Goal: Transaction & Acquisition: Purchase product/service

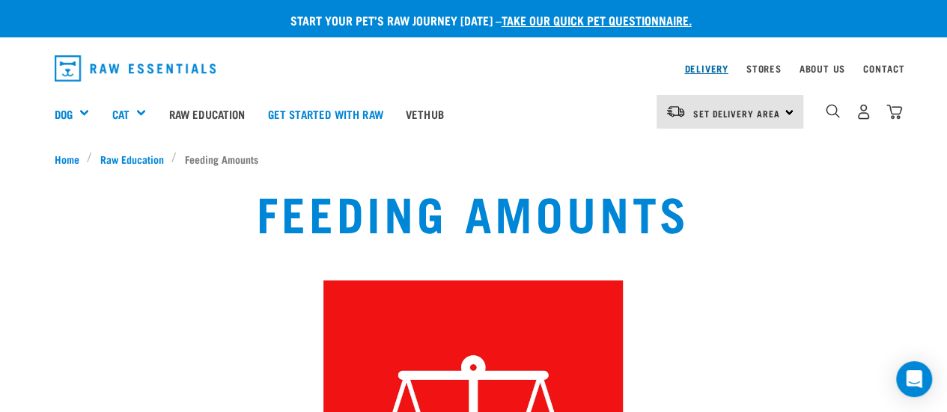
click at [712, 71] on link "Delivery" at bounding box center [705, 68] width 43 height 5
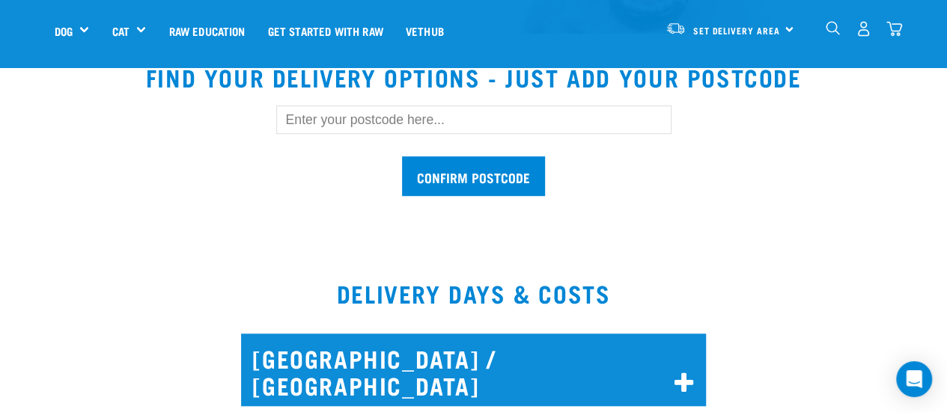
scroll to position [474, 0]
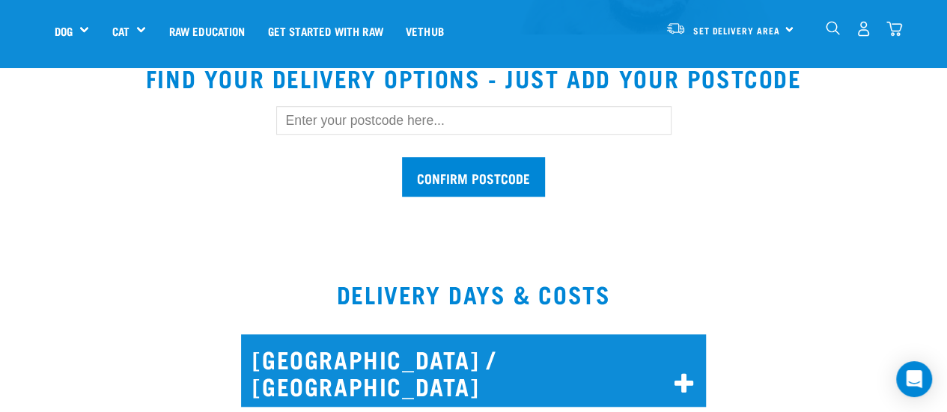
click at [371, 114] on input "text" at bounding box center [473, 120] width 395 height 28
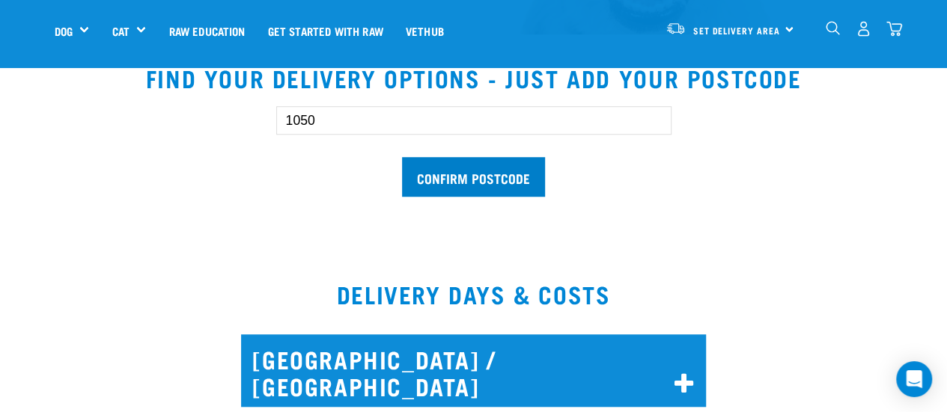
type input "1050"
click at [495, 190] on input "Confirm postcode" at bounding box center [473, 177] width 143 height 40
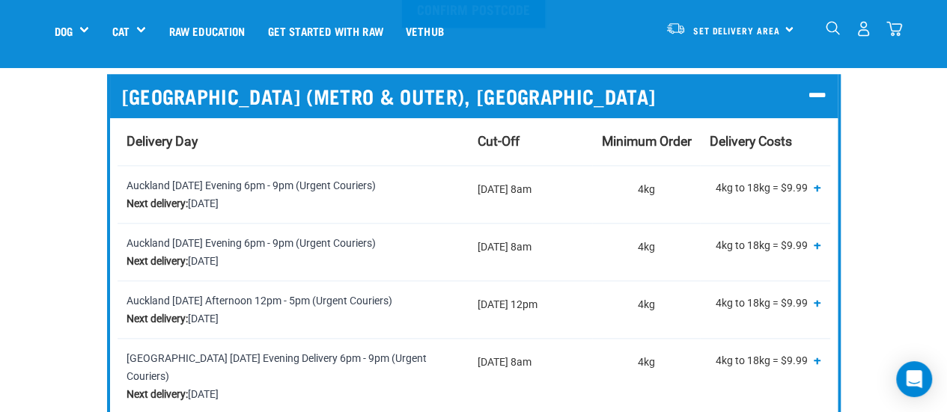
scroll to position [666, 0]
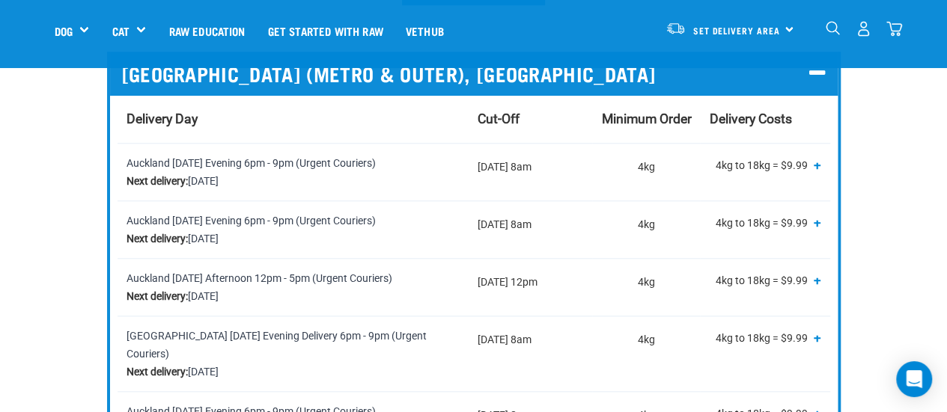
click at [816, 277] on span "+" at bounding box center [816, 279] width 7 height 15
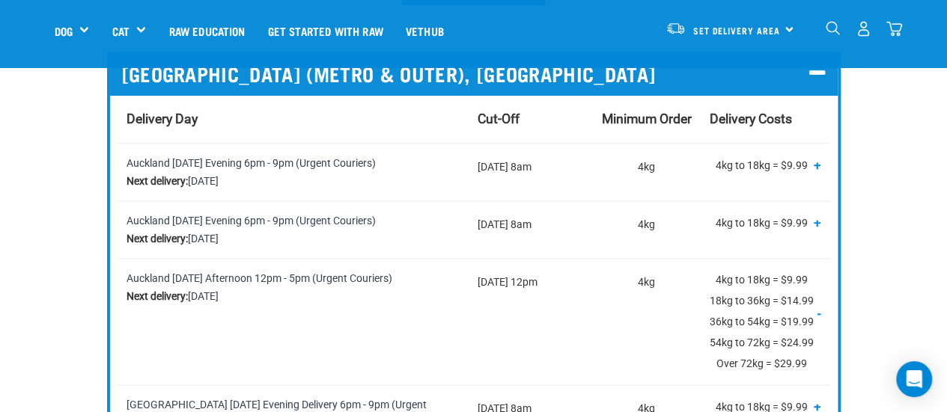
click at [816, 277] on p "4kg to 18kg = $9.99 18kg to 36kg = $14.99 36kg to 54kg = $19.99 54kg to 72kg = …" at bounding box center [764, 321] width 111 height 105
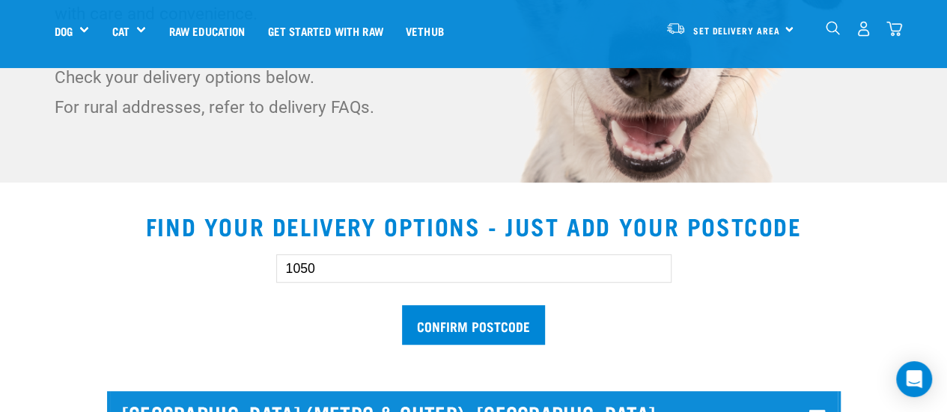
scroll to position [0, 0]
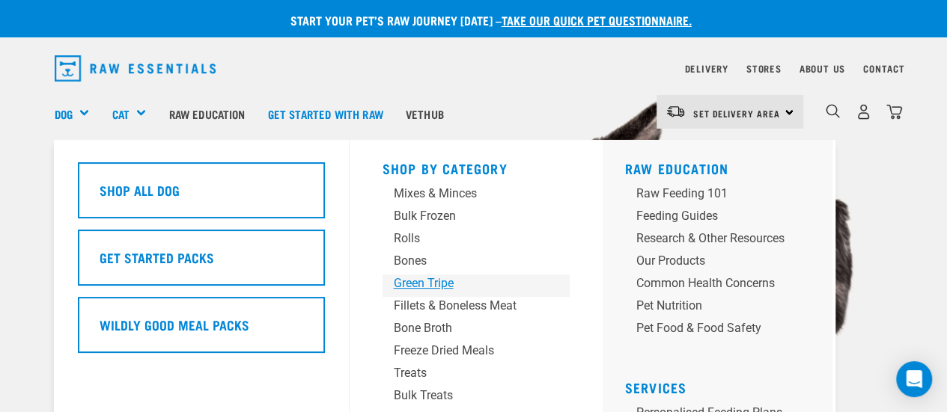
click at [450, 284] on div "Green Tripe" at bounding box center [464, 284] width 140 height 18
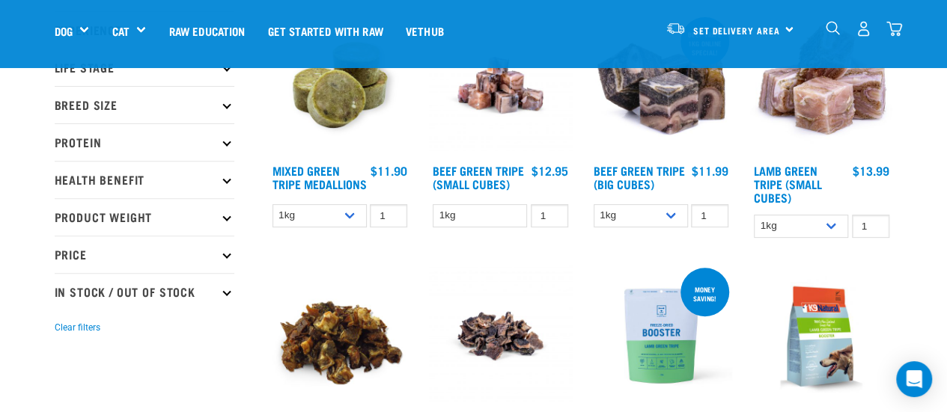
scroll to position [211, 0]
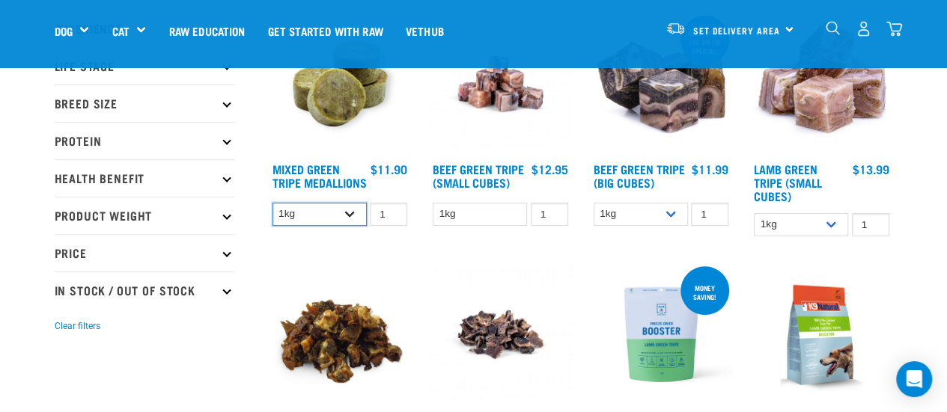
click at [344, 218] on select "1kg 3kg" at bounding box center [319, 214] width 94 height 23
select select "656871"
click at [272, 213] on select "1kg 3kg" at bounding box center [319, 214] width 94 height 23
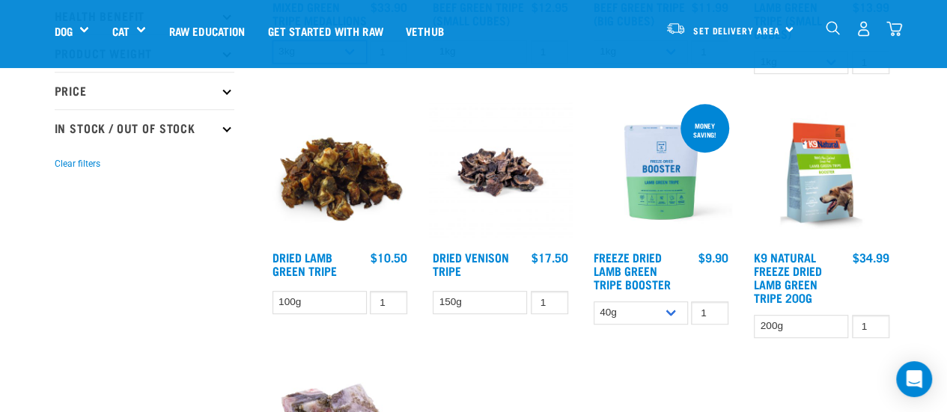
scroll to position [378, 0]
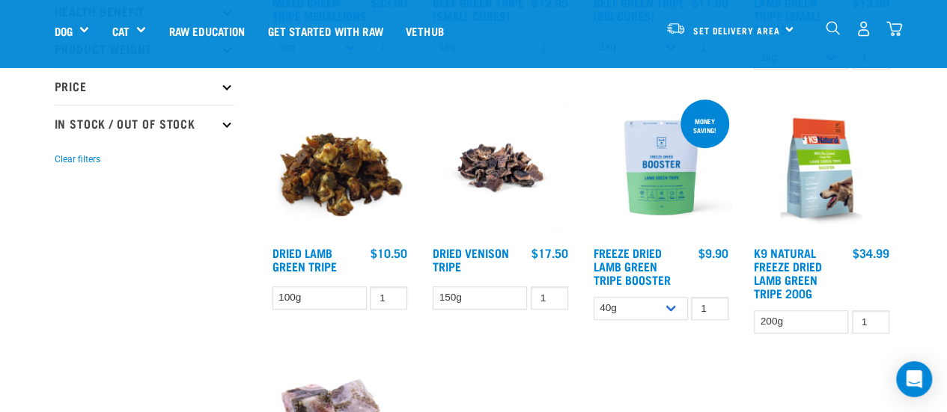
click at [670, 185] on img at bounding box center [661, 168] width 143 height 143
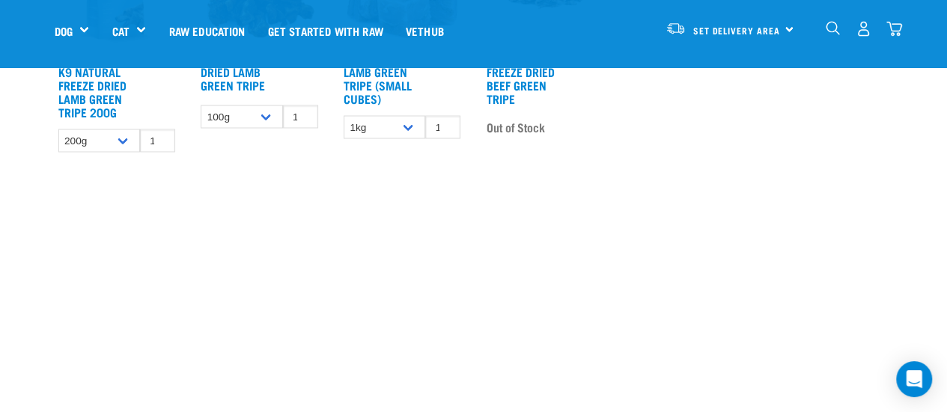
scroll to position [1859, 0]
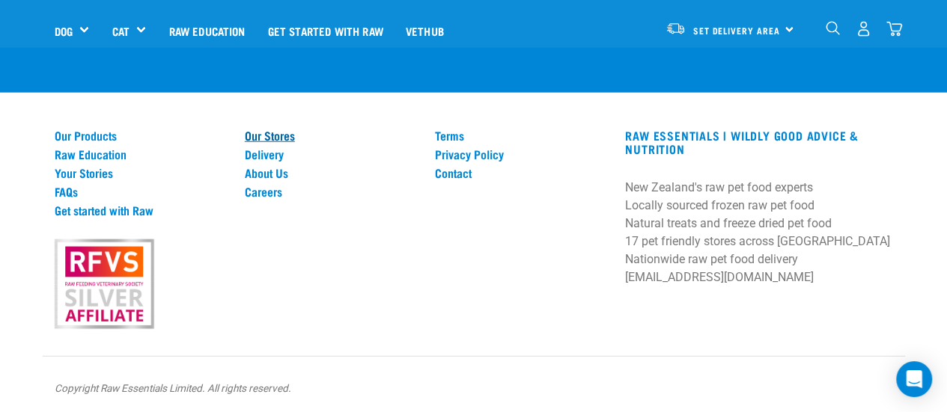
click at [247, 131] on link "Our Stores" at bounding box center [331, 135] width 172 height 13
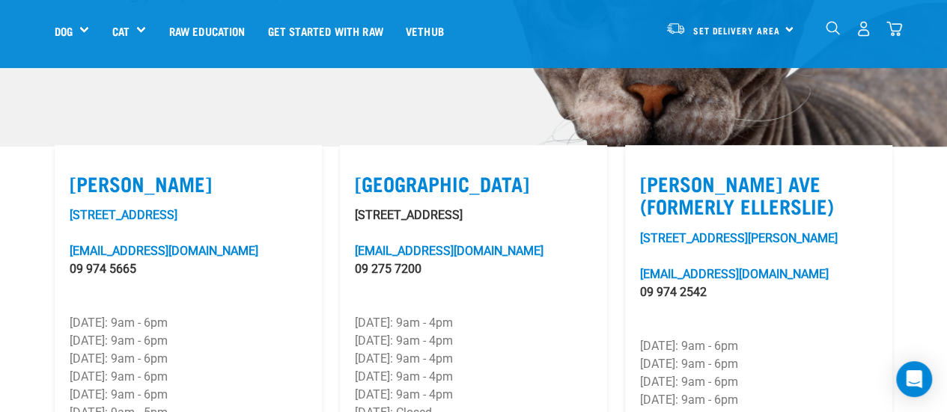
scroll to position [401, 0]
